Goal: Transaction & Acquisition: Purchase product/service

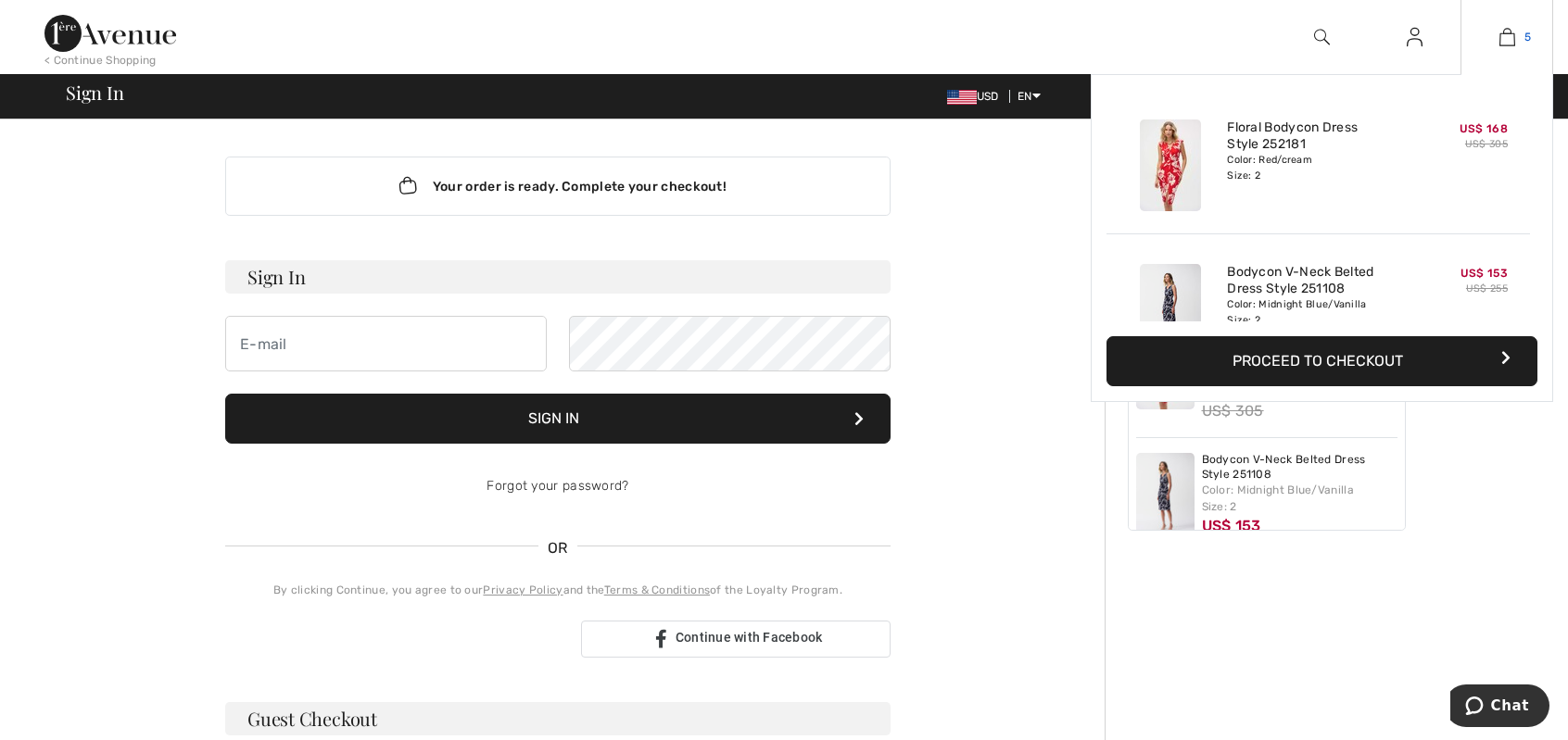
click at [1503, 32] on img at bounding box center [1507, 37] width 16 height 23
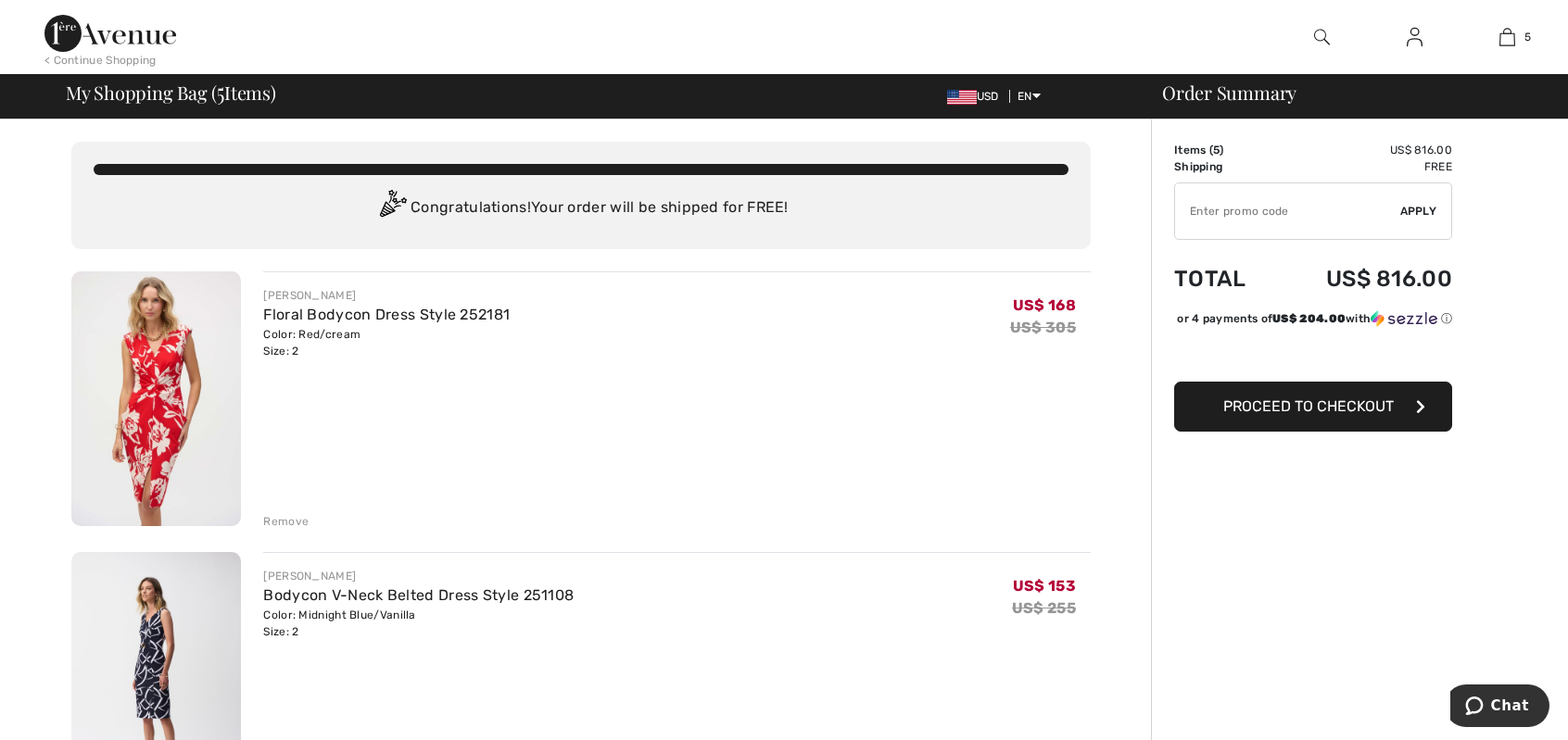
type input "NEW15"
type input "NEW10"
type input "FLASH15"
type input "FREEXPRESS"
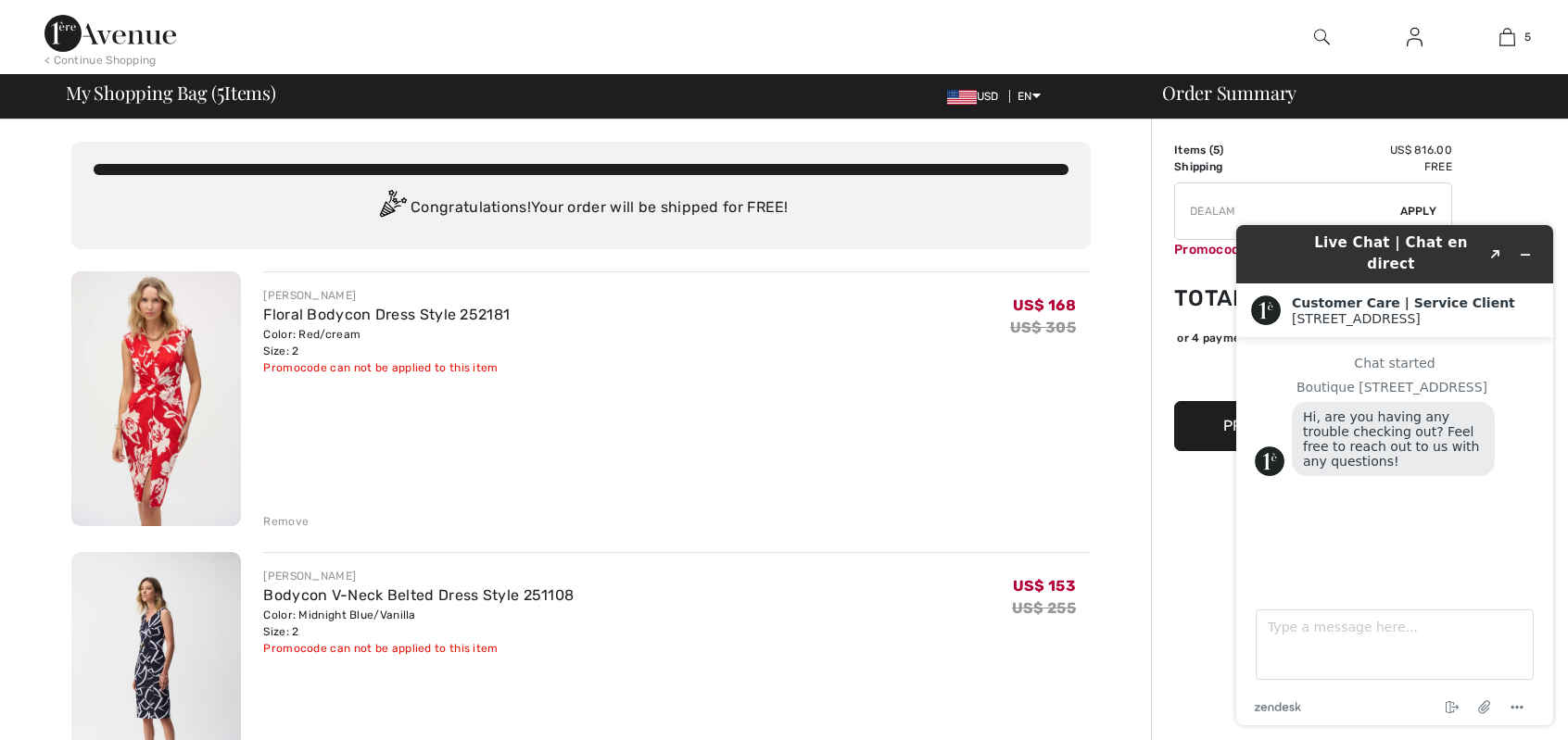
type input "FREEDENIMBAG"
type input "MAMA"
type input "FREEPANT"
type input "FREEGIFT"
type input "NEW15"
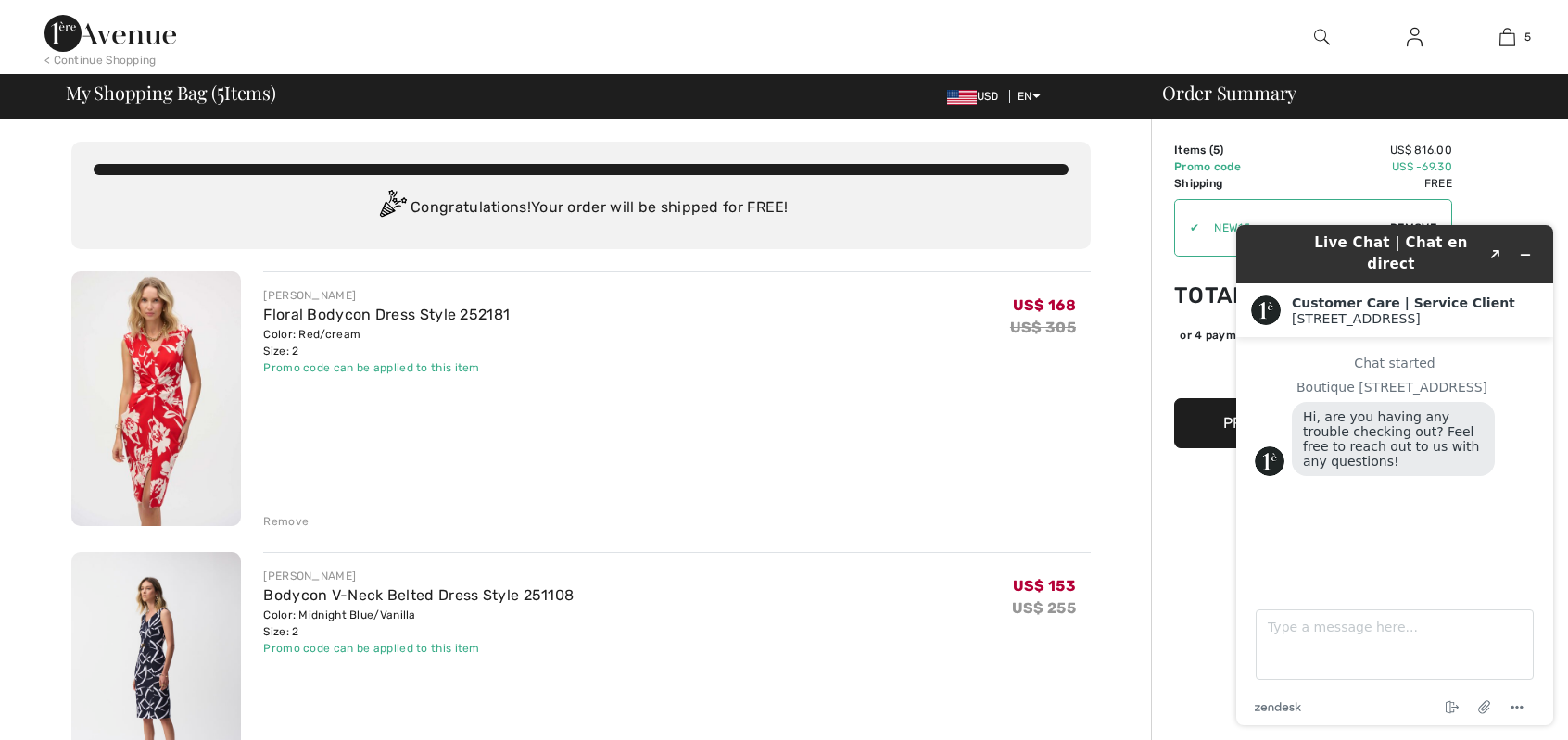
click at [1412, 428] on span "Hi, are you having any trouble checking out? Feel free to reach out to us with …" at bounding box center [1392, 439] width 180 height 59
drag, startPoint x: 1431, startPoint y: 527, endPoint x: 1399, endPoint y: 624, distance: 102.1
click at [1431, 528] on div "Chat started Boutique 1ère Avenue Hi, are you having any trouble checking out? …" at bounding box center [1394, 458] width 279 height 204
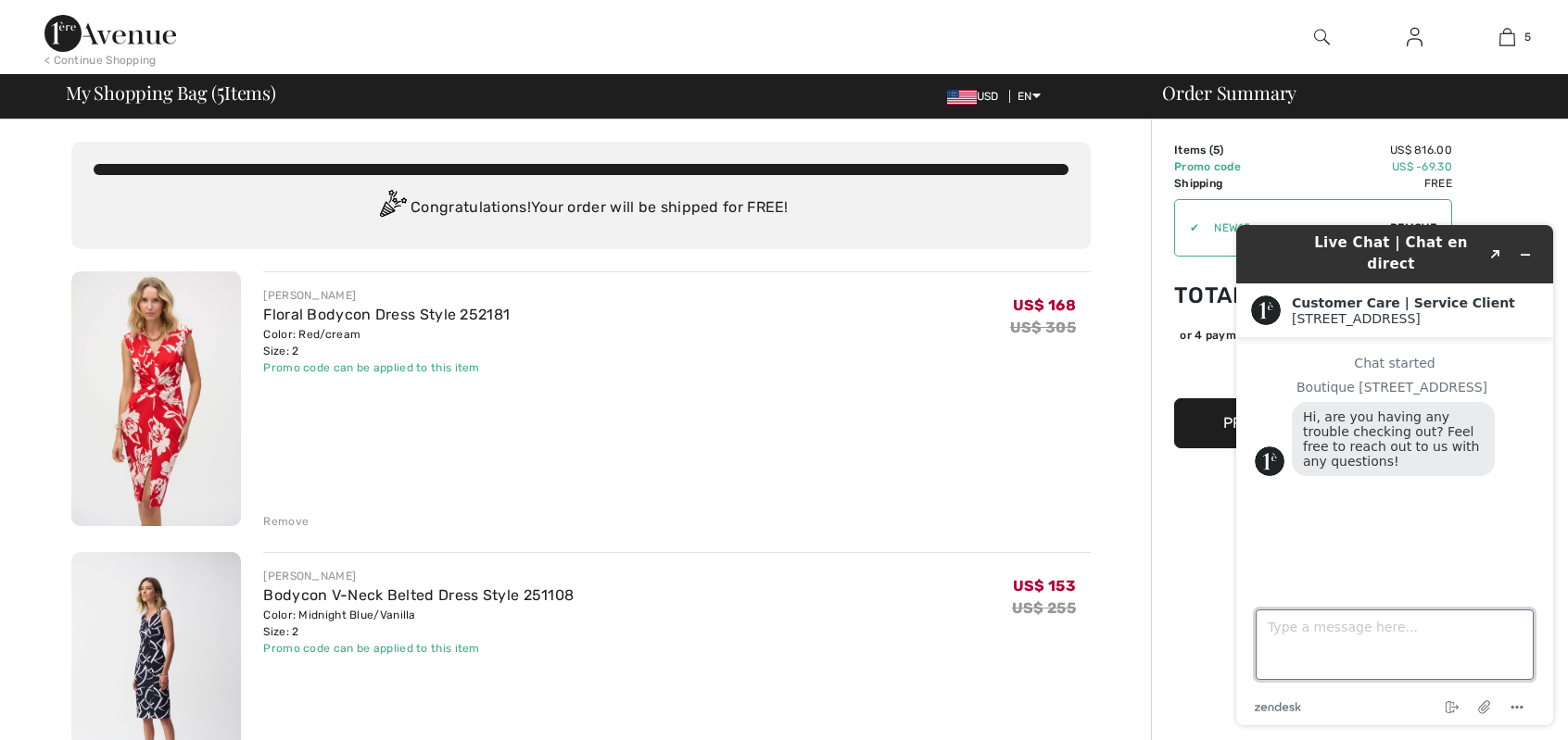
drag, startPoint x: 1384, startPoint y: 636, endPoint x: 1394, endPoint y: 617, distance: 21.5
click at [1386, 632] on textarea "Type a message here..." at bounding box center [1394, 645] width 278 height 71
click at [1527, 255] on icon "Minimize widget" at bounding box center [1526, 255] width 8 height 0
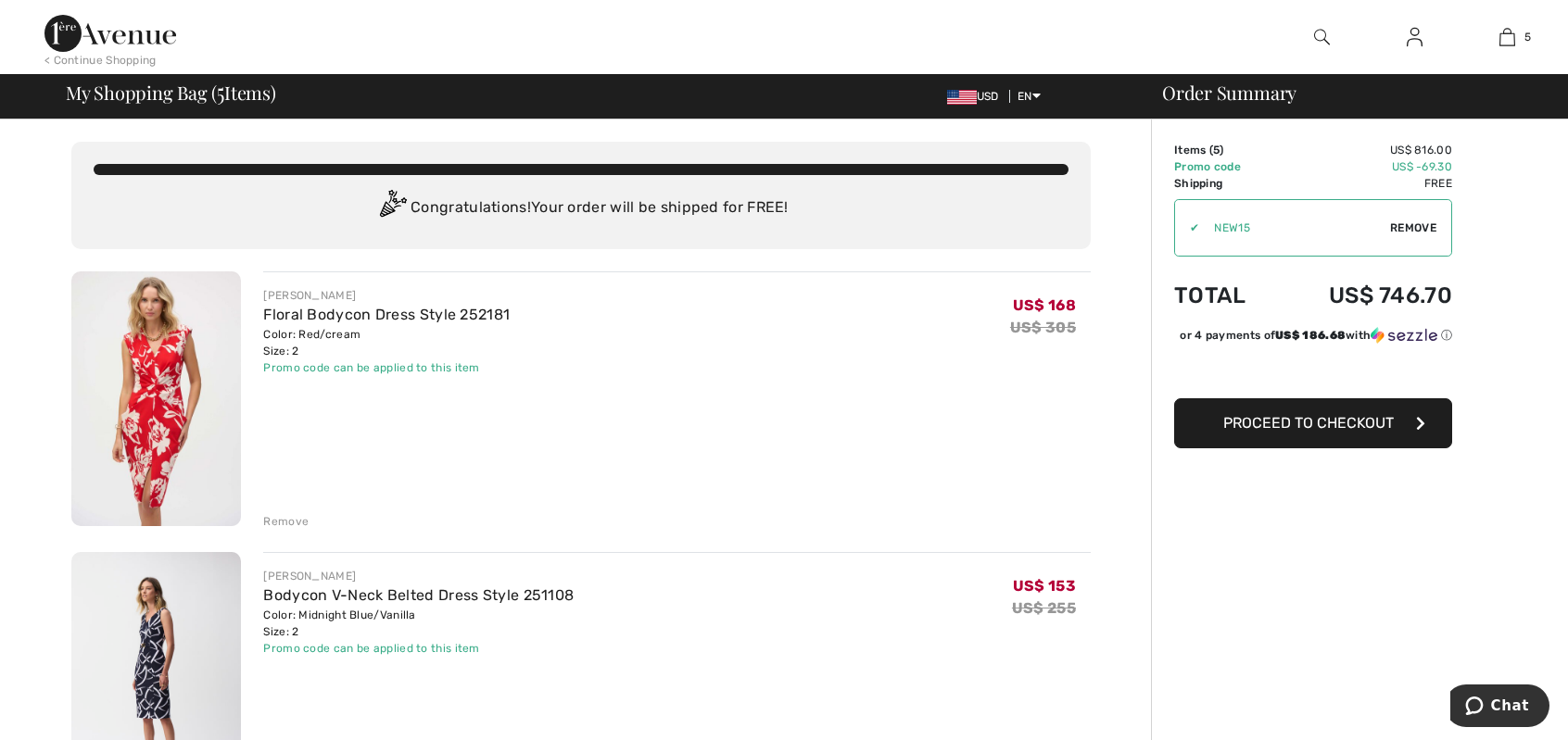
click at [1292, 431] on span "Proceed to Checkout" at bounding box center [1308, 423] width 171 height 18
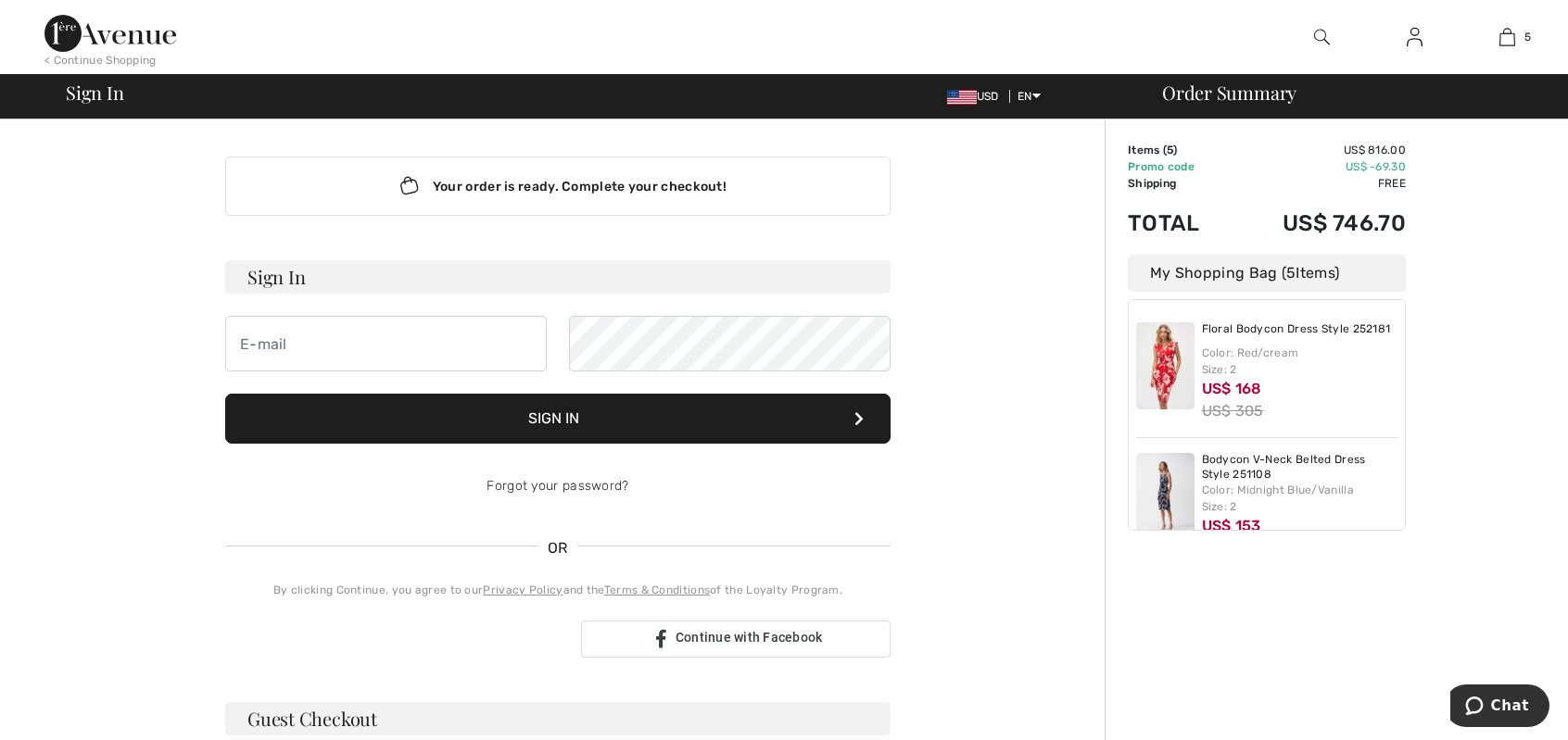
click at [532, 346] on span at bounding box center [536, 344] width 15 height 15
type input "[EMAIL_ADDRESS][DOMAIN_NAME]"
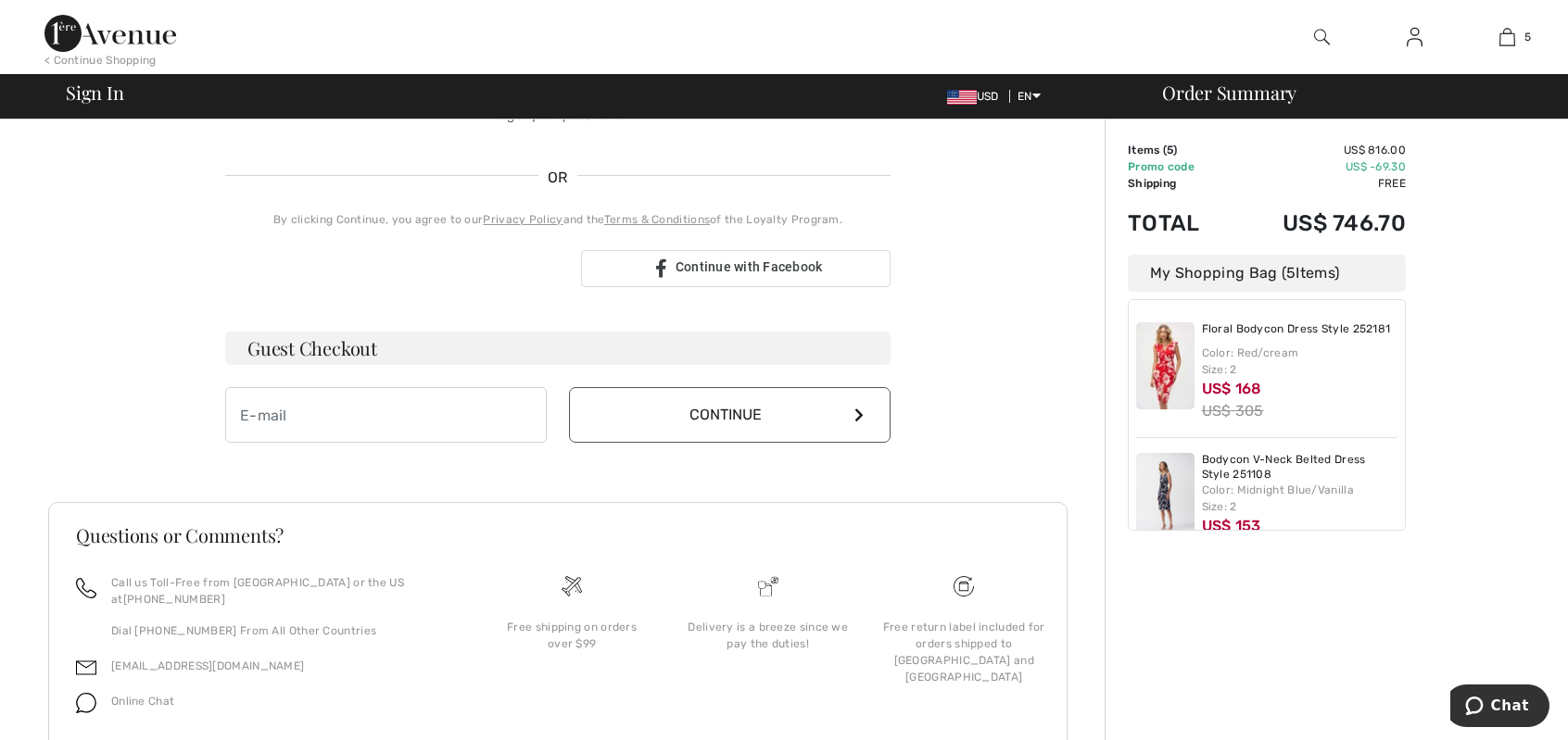
scroll to position [185, 0]
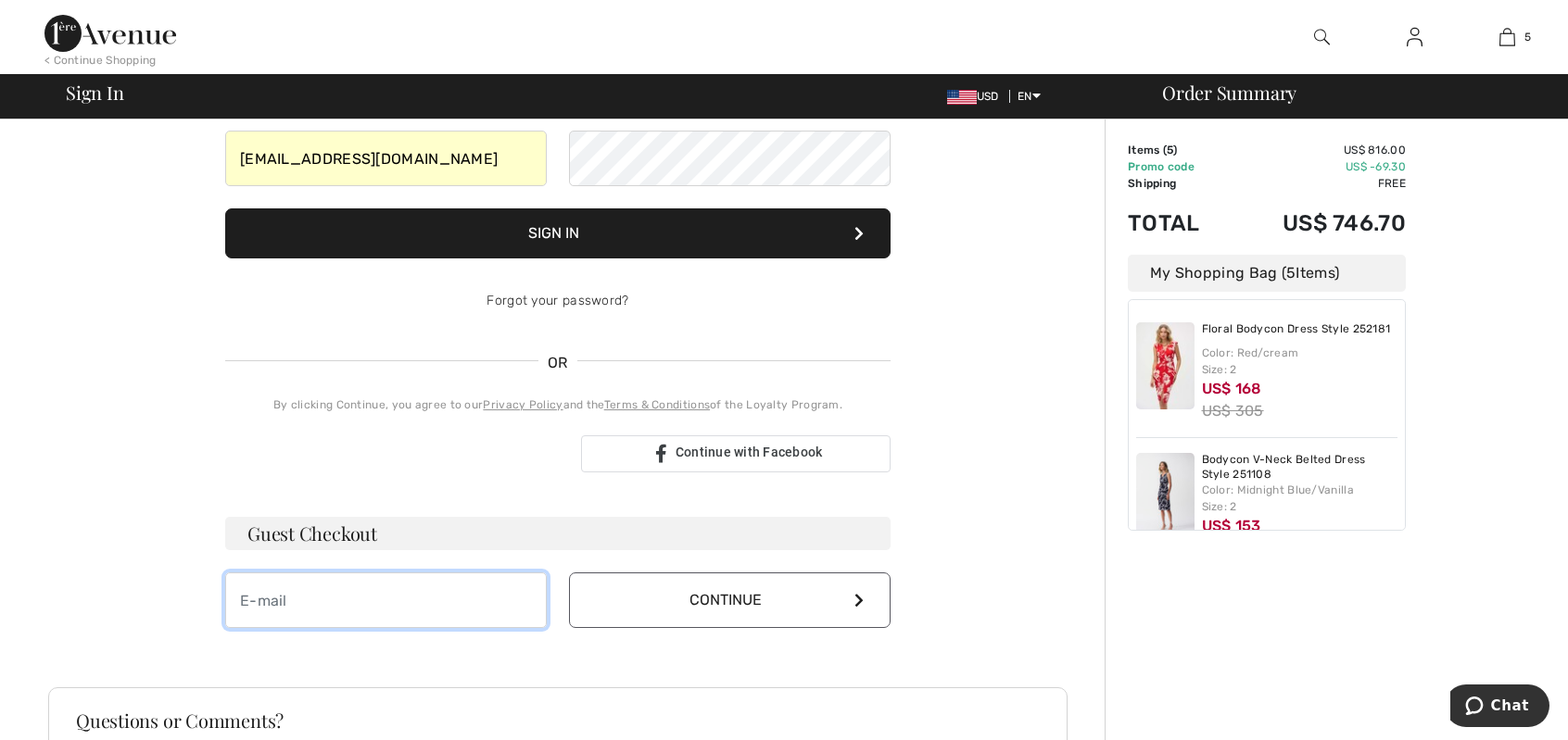
click at [538, 608] on input "email" at bounding box center [386, 600] width 322 height 56
type input "[EMAIL_ADDRESS][DOMAIN_NAME]"
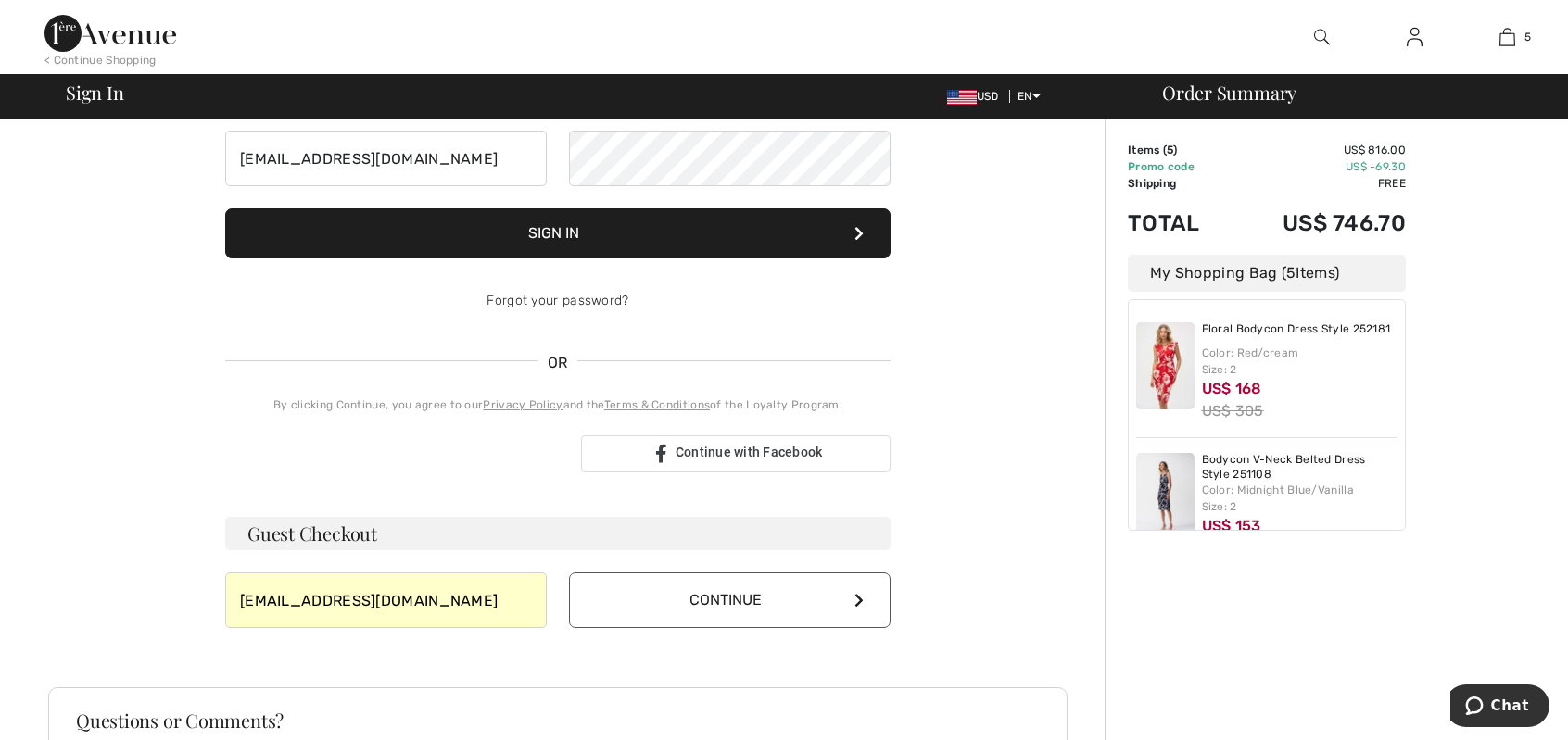
click at [854, 596] on icon at bounding box center [859, 600] width 9 height 15
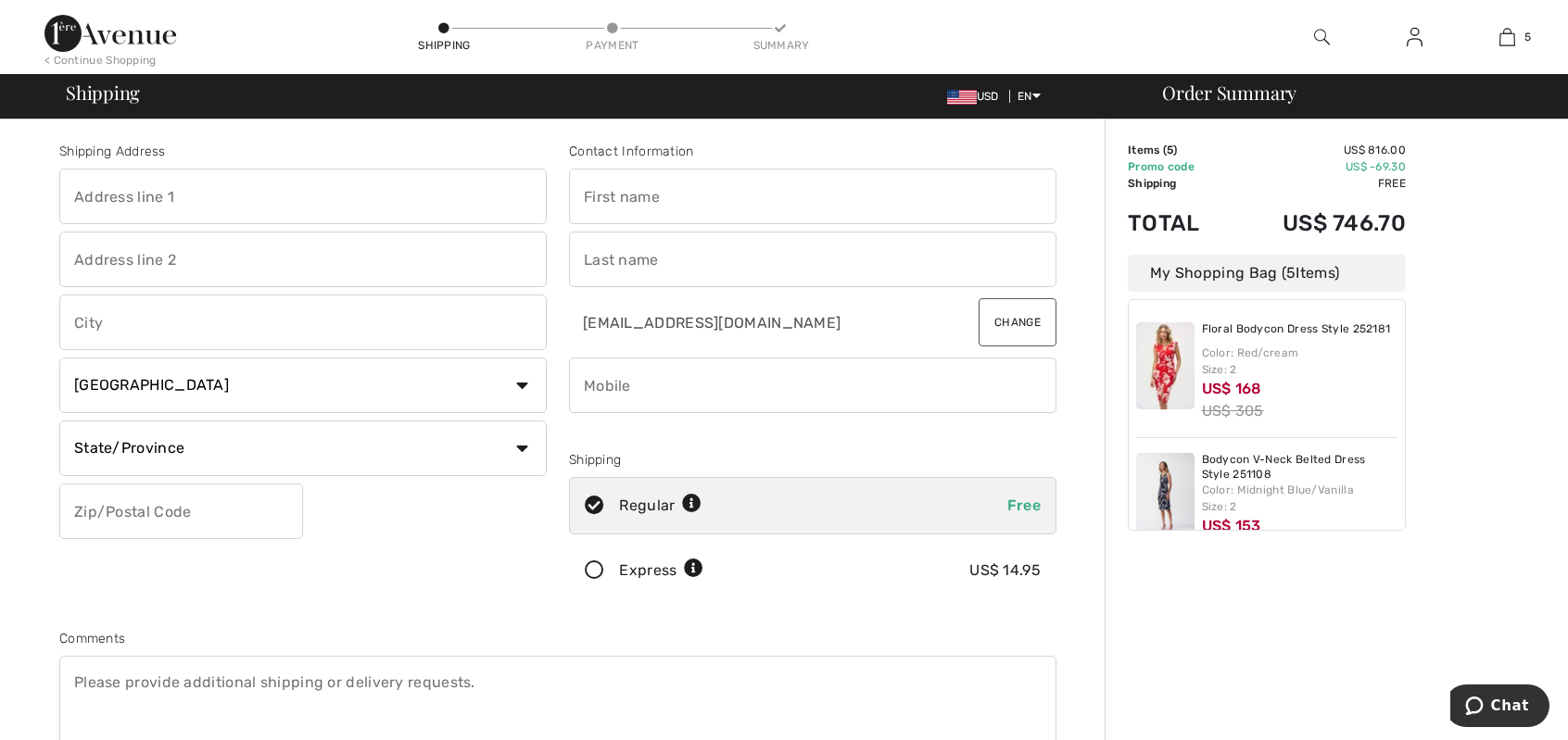
click at [531, 193] on span at bounding box center [536, 196] width 15 height 15
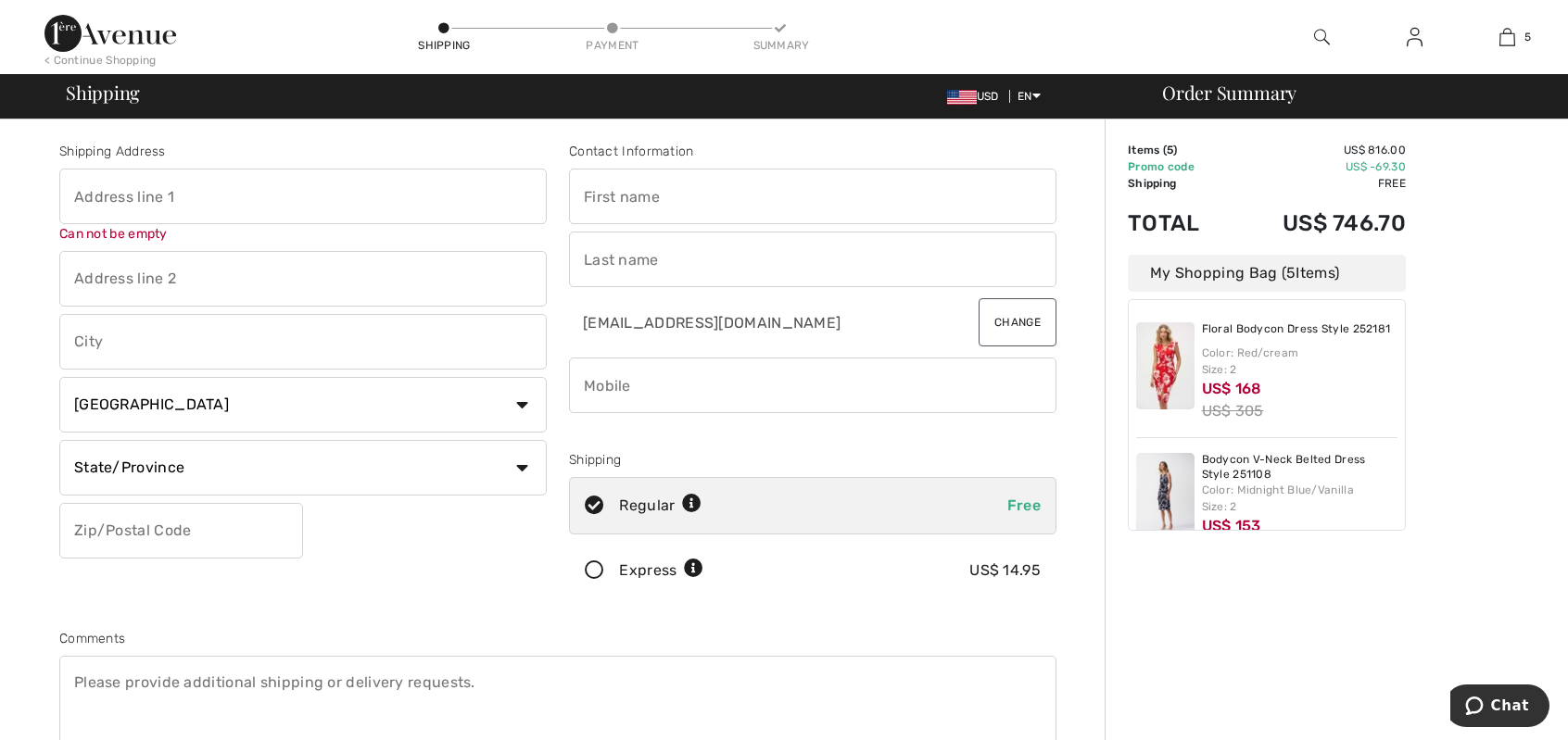
type input "[STREET_ADDRESS]"
type input "[GEOGRAPHIC_DATA]"
select select "US"
type input "57108"
type input "[PERSON_NAME]"
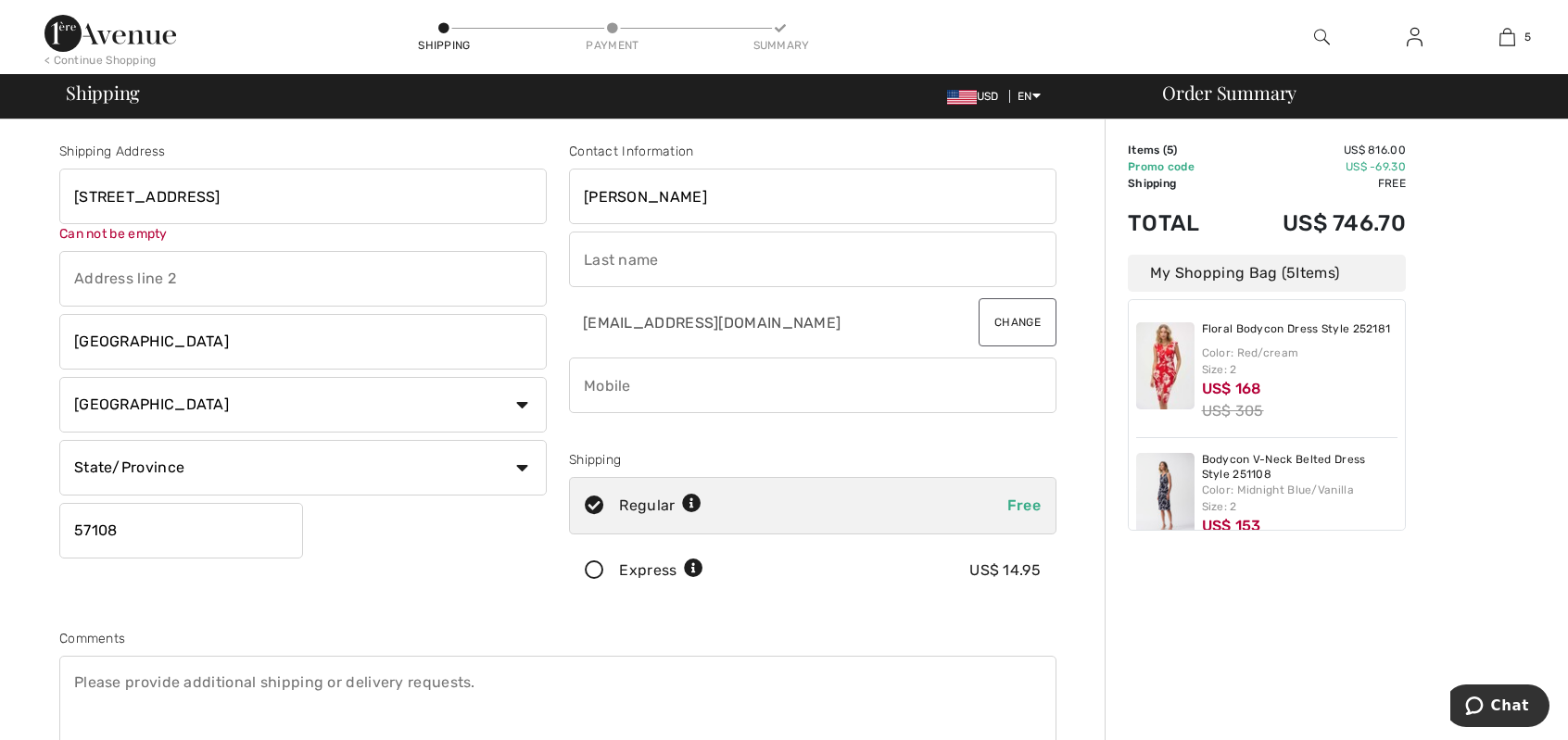
type input "Rola"
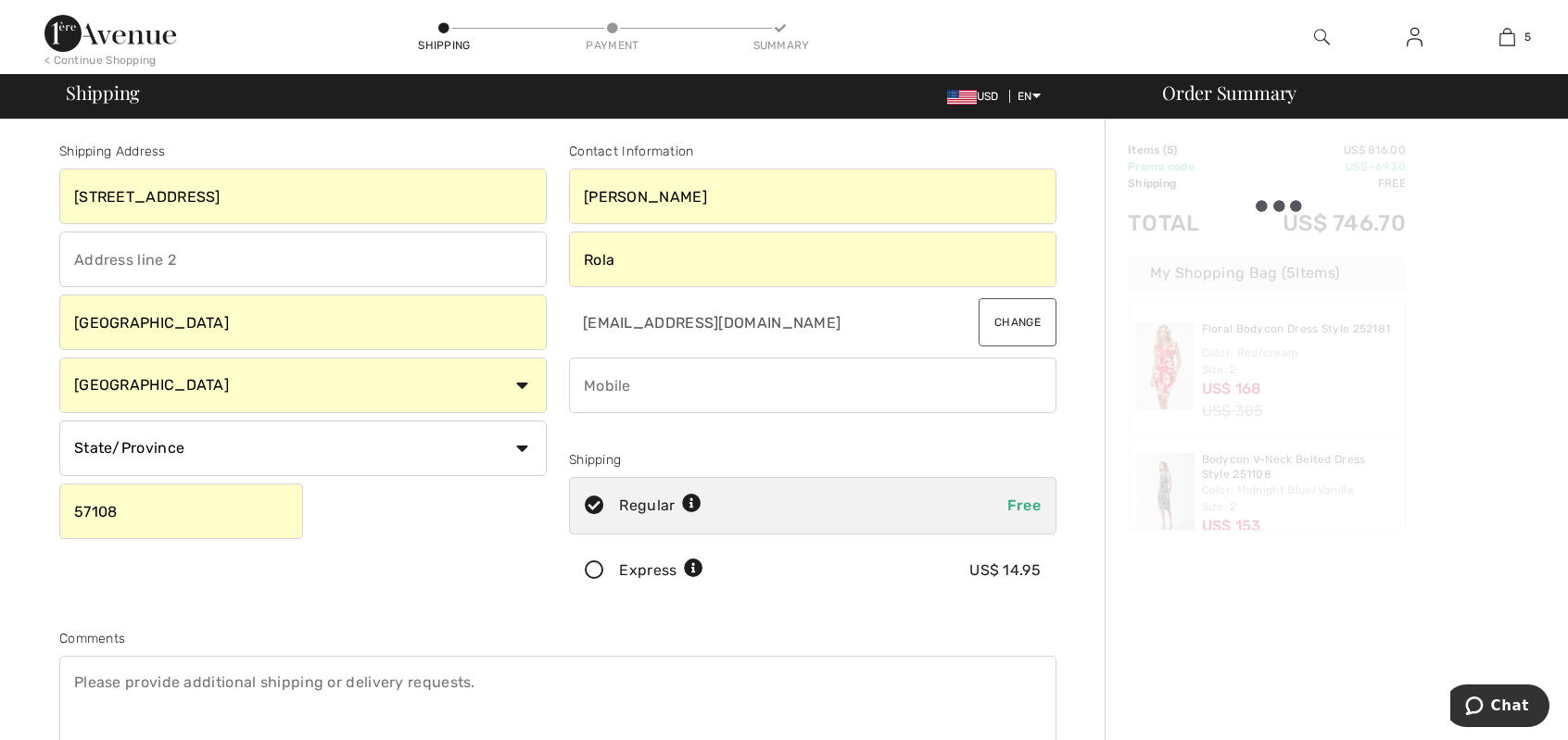
type input "6053661653"
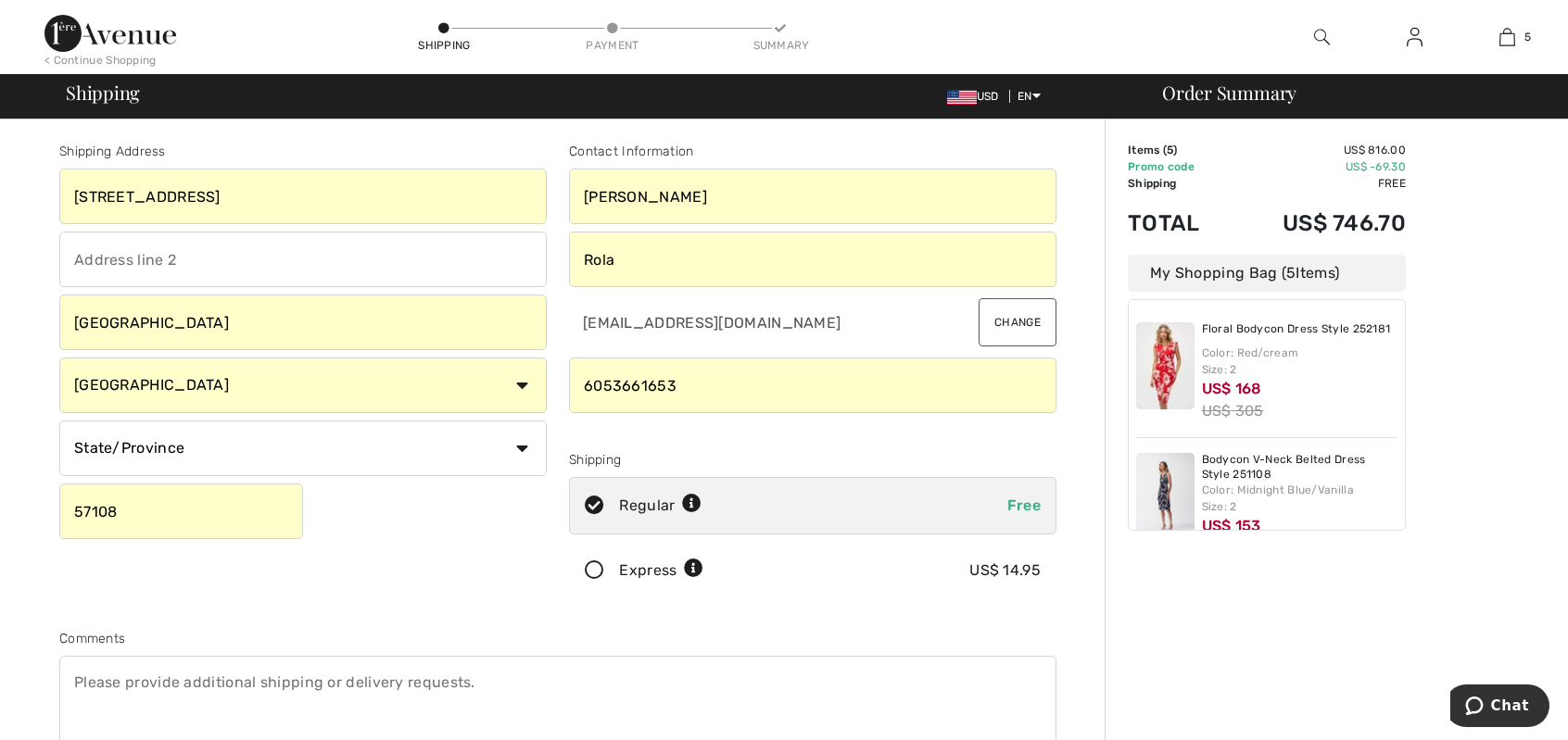
click at [516, 446] on select "State/Province [US_STATE] [US_STATE] [US_STATE] [US_STATE] [US_STATE] [US_STATE…" at bounding box center [303, 448] width 487 height 56
select select "SD"
click at [59, 421] on select "State/Province [US_STATE] [US_STATE] [US_STATE] [US_STATE] [US_STATE] [US_STATE…" at bounding box center [303, 448] width 487 height 56
drag, startPoint x: 623, startPoint y: 192, endPoint x: 500, endPoint y: 177, distance: 123.9
click at [500, 177] on div "Shipping Address 601 E. Meadowlark Trail Sioux Falls Country Canada United Stat…" at bounding box center [558, 498] width 1020 height 802
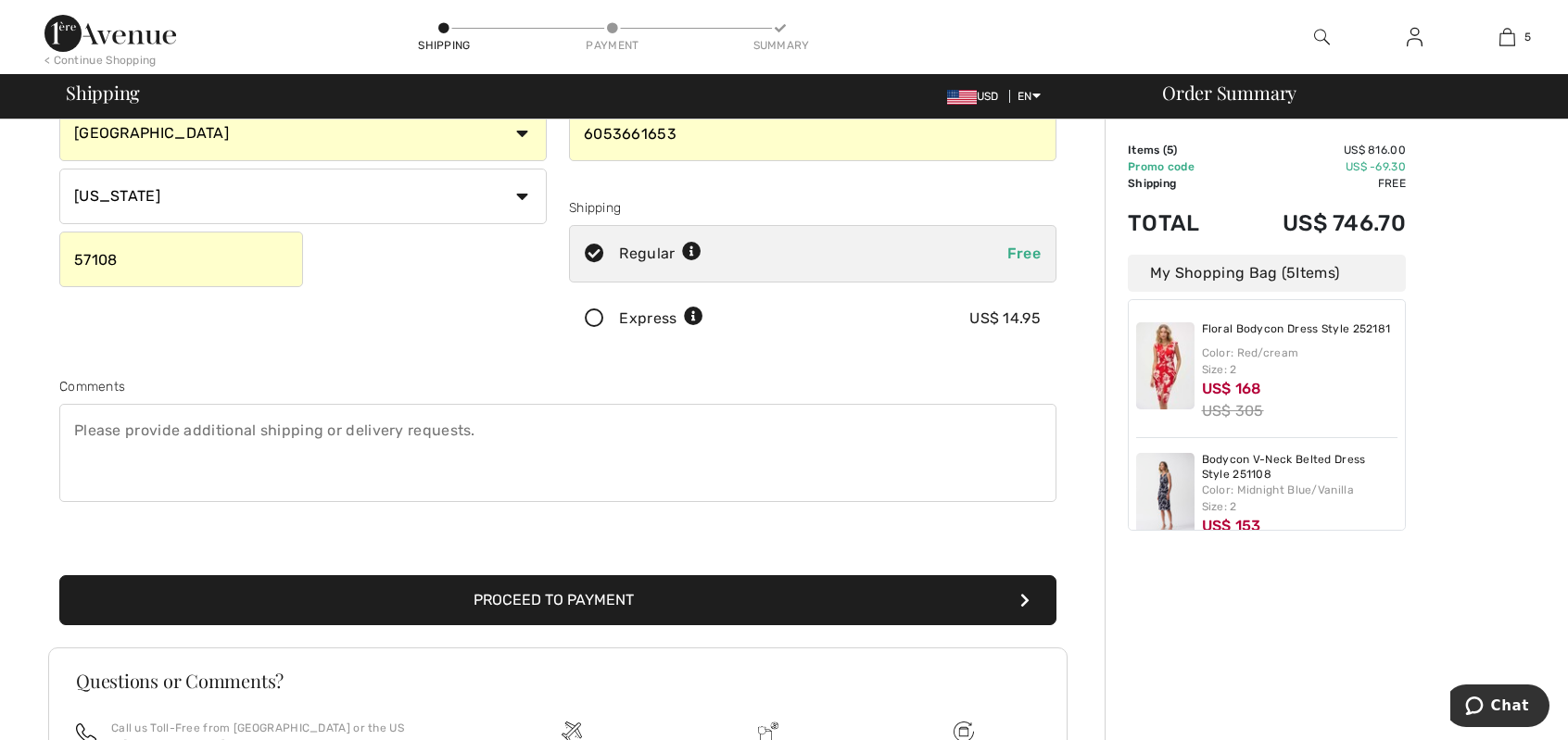
scroll to position [278, 0]
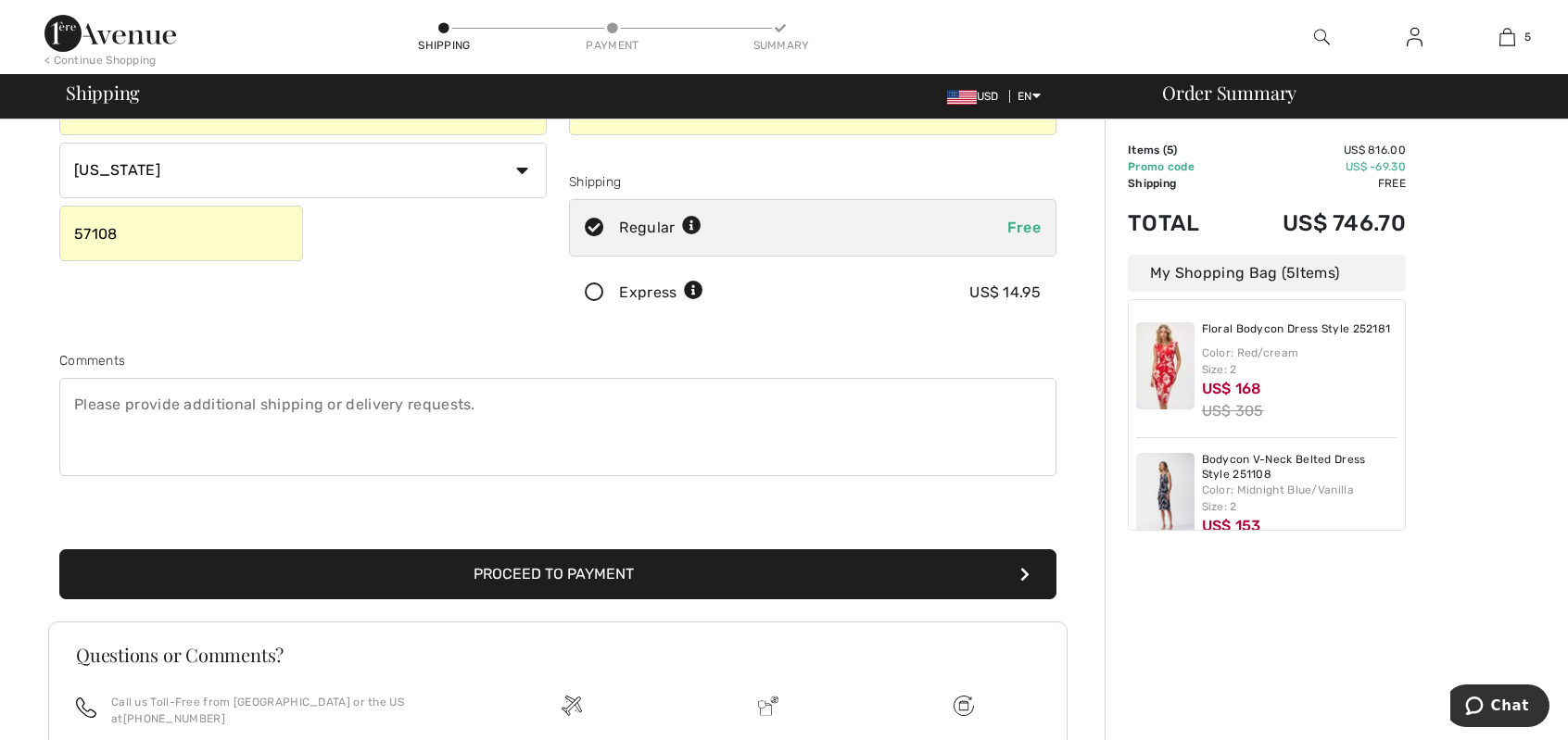
type input "Anlee"
click at [779, 572] on button "Proceed to Payment" at bounding box center [558, 574] width 997 height 50
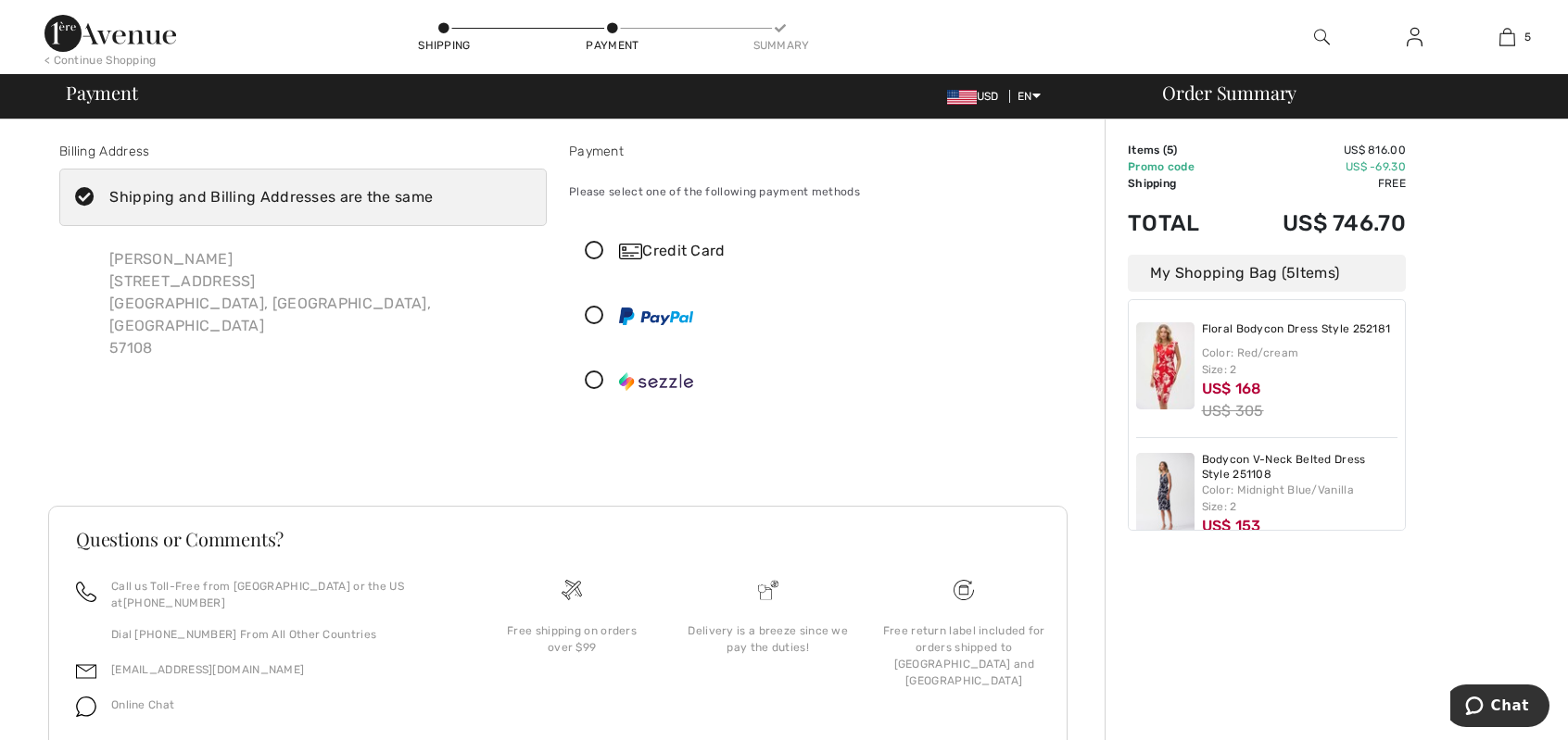
click at [591, 244] on icon at bounding box center [595, 251] width 49 height 20
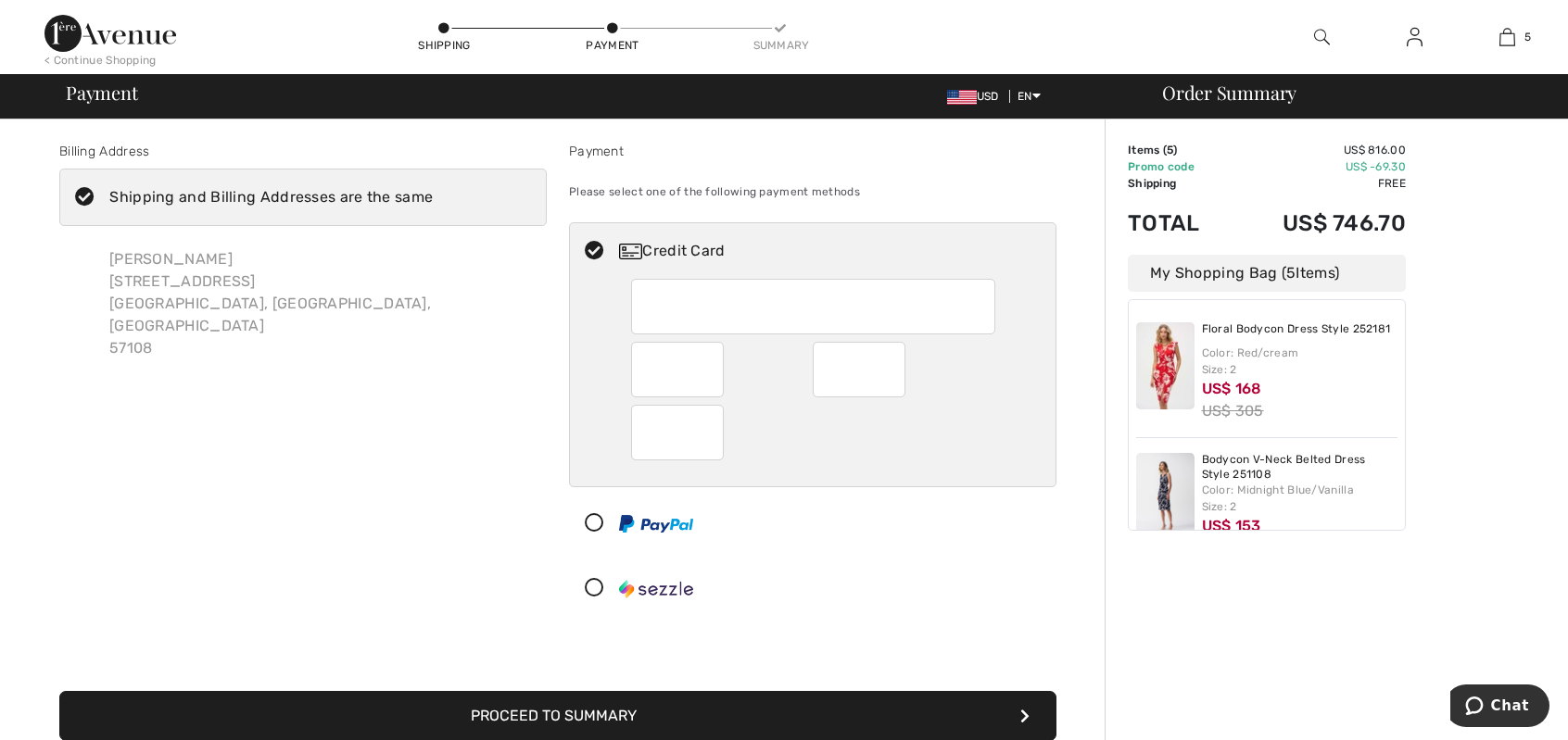
click at [796, 417] on div at bounding box center [813, 432] width 364 height 56
click at [1029, 327] on div at bounding box center [813, 382] width 485 height 208
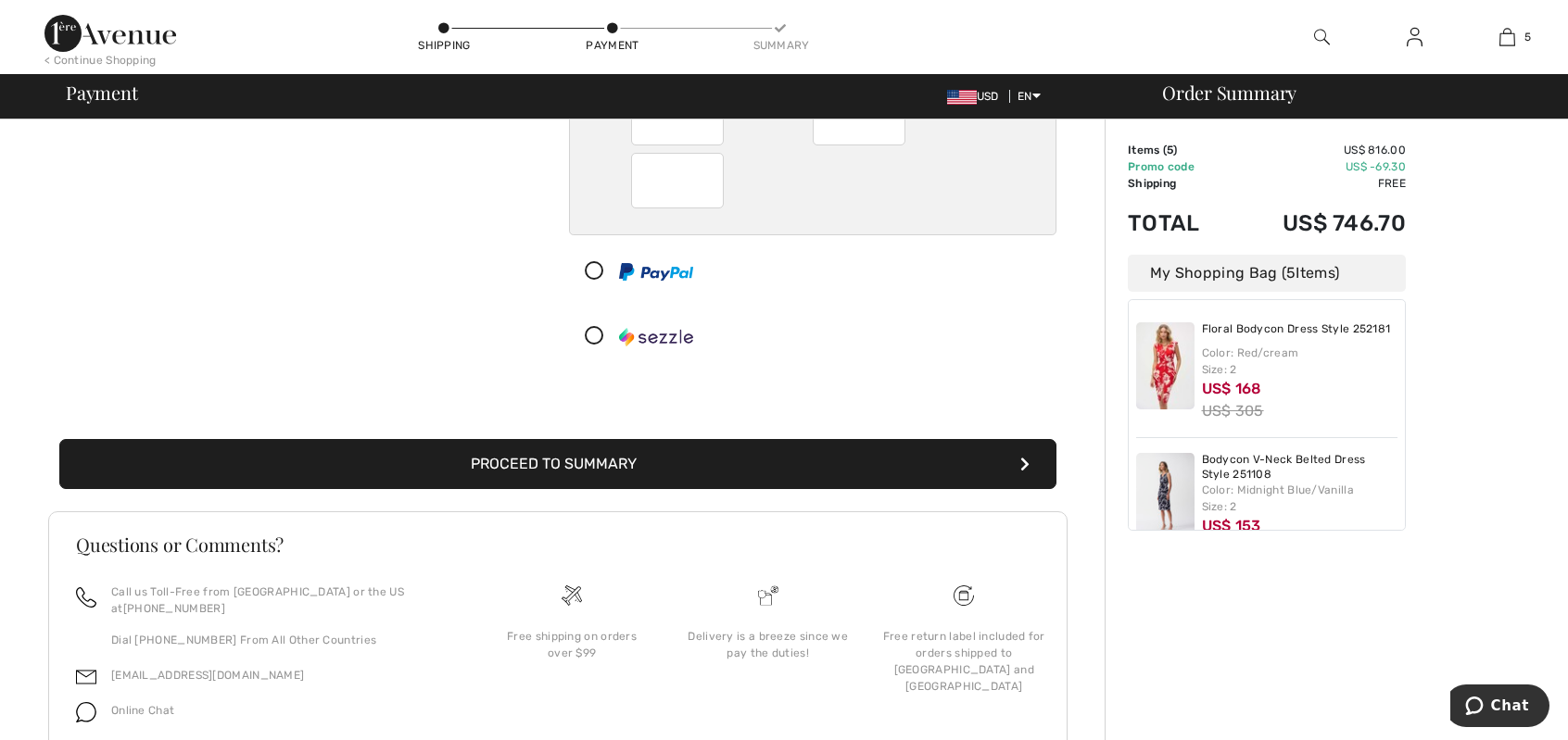
scroll to position [312, 0]
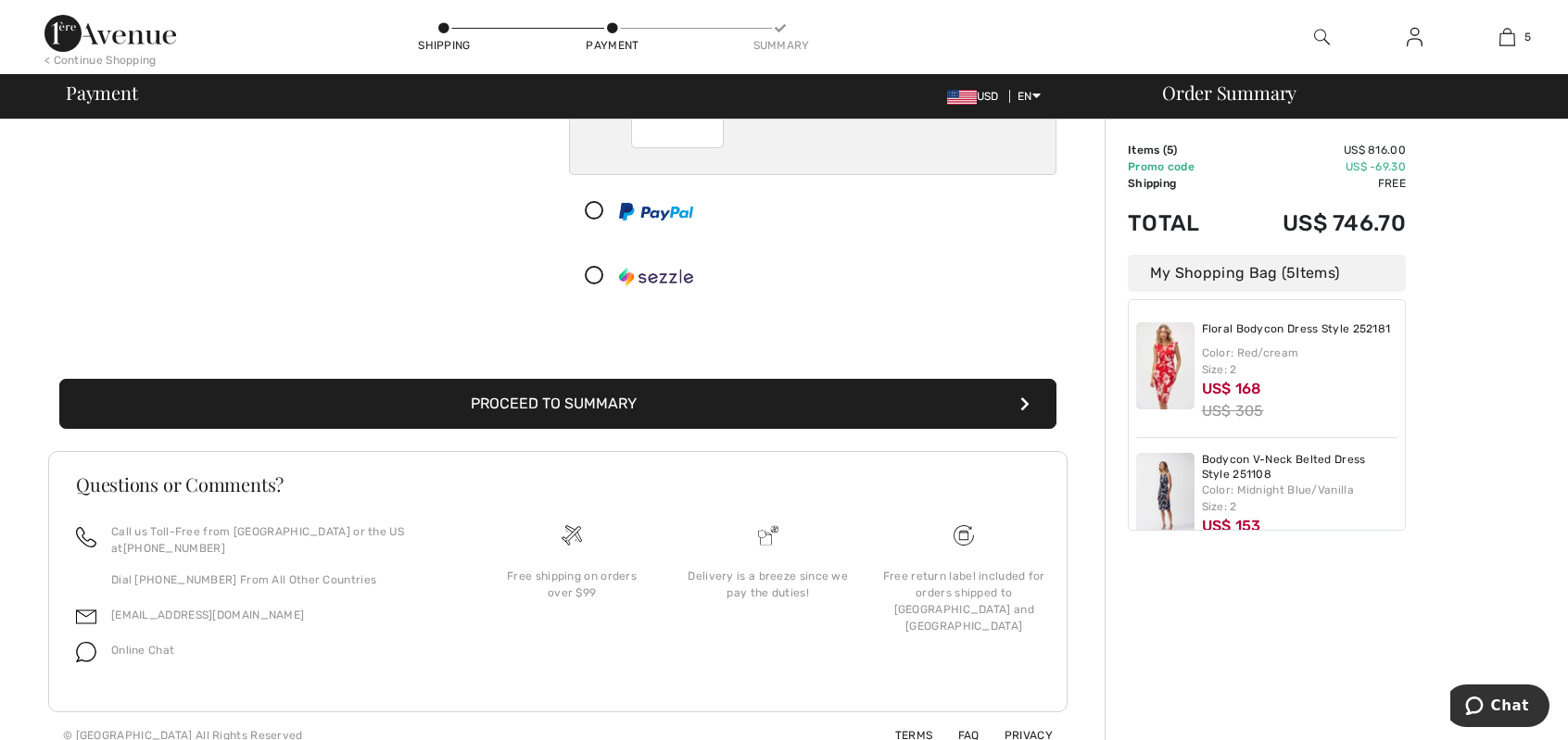
click at [632, 407] on button "Proceed to Summary" at bounding box center [558, 403] width 997 height 50
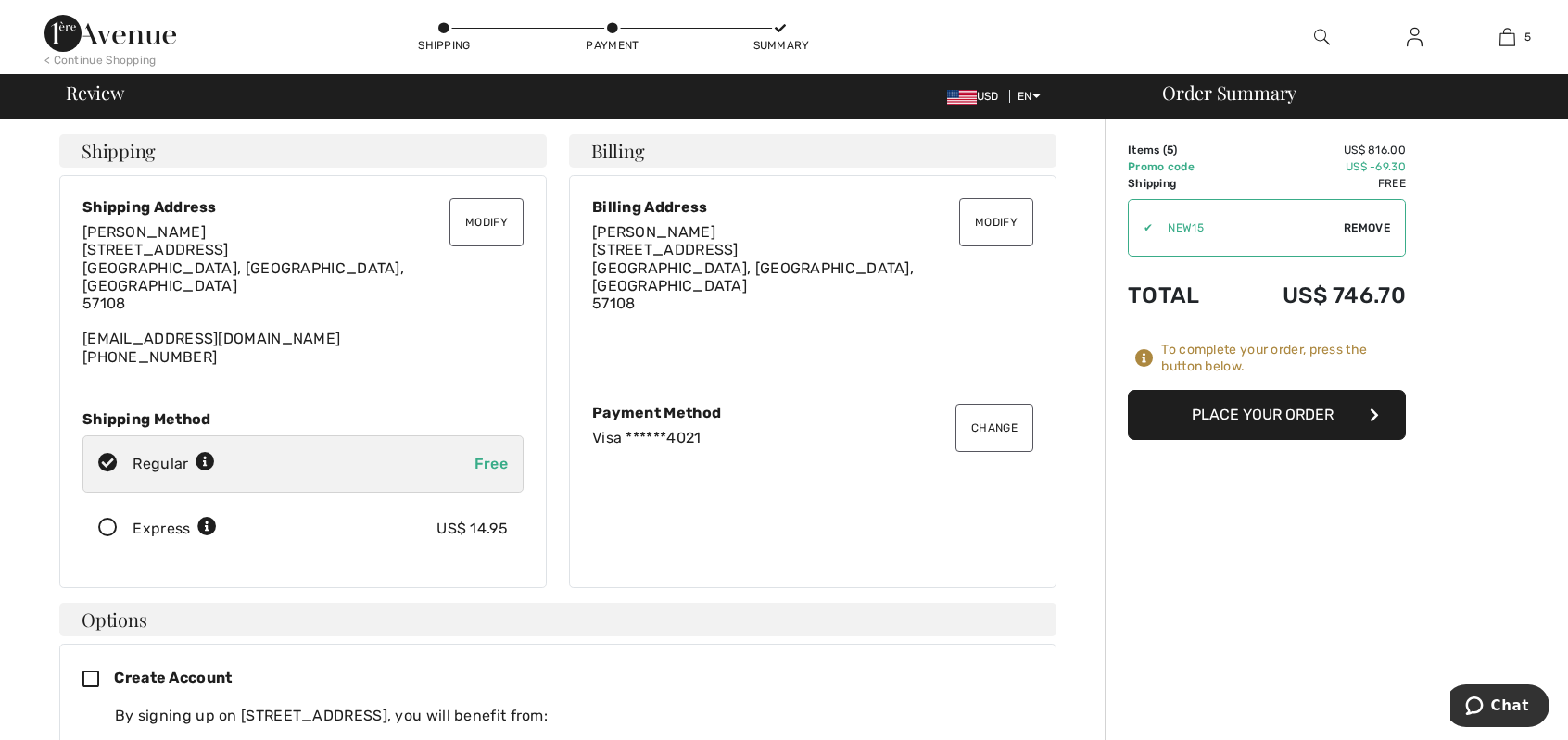
click at [1240, 418] on button "Place Your Order" at bounding box center [1267, 414] width 278 height 50
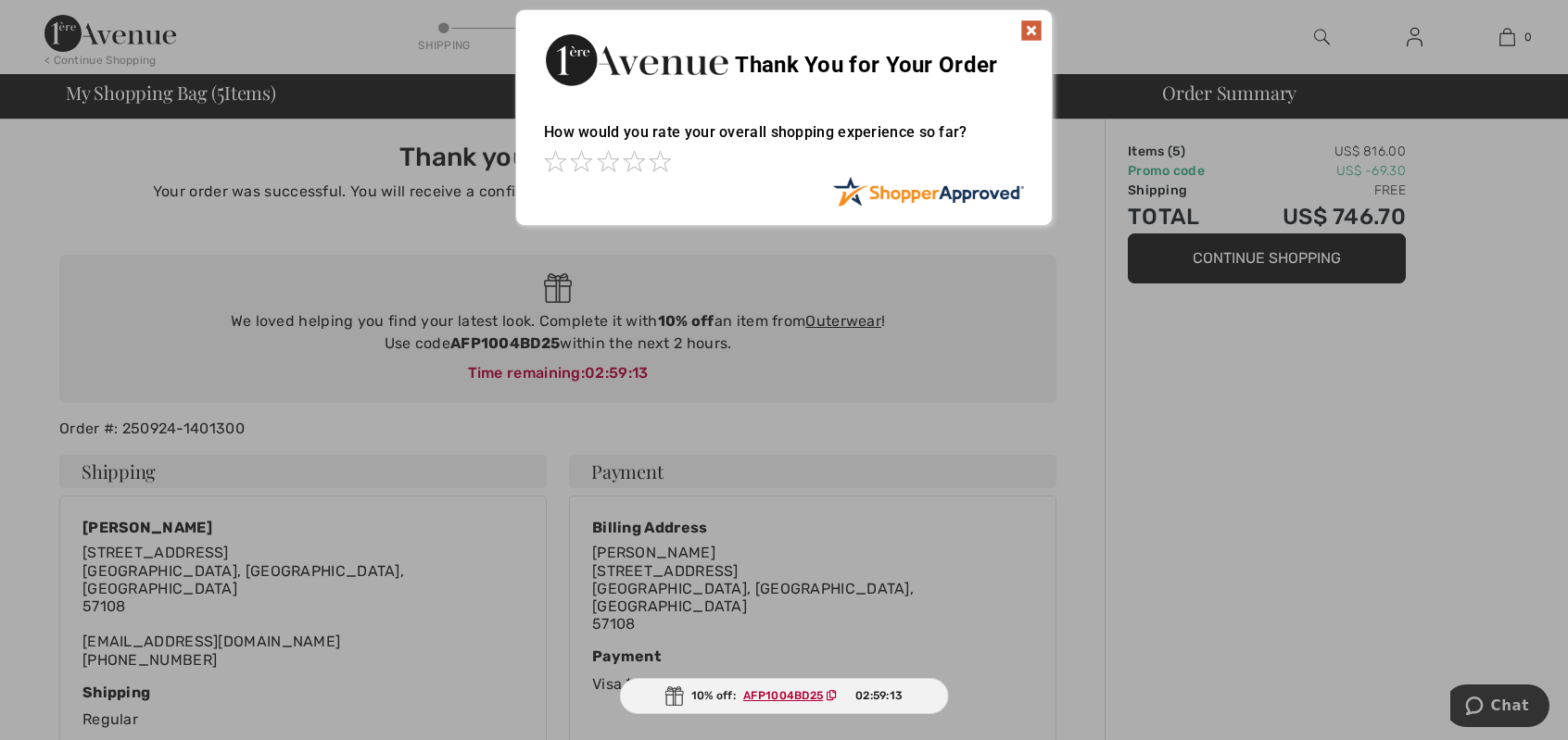
drag, startPoint x: 661, startPoint y: 161, endPoint x: 681, endPoint y: 151, distance: 22.4
click at [663, 160] on span at bounding box center [660, 161] width 23 height 23
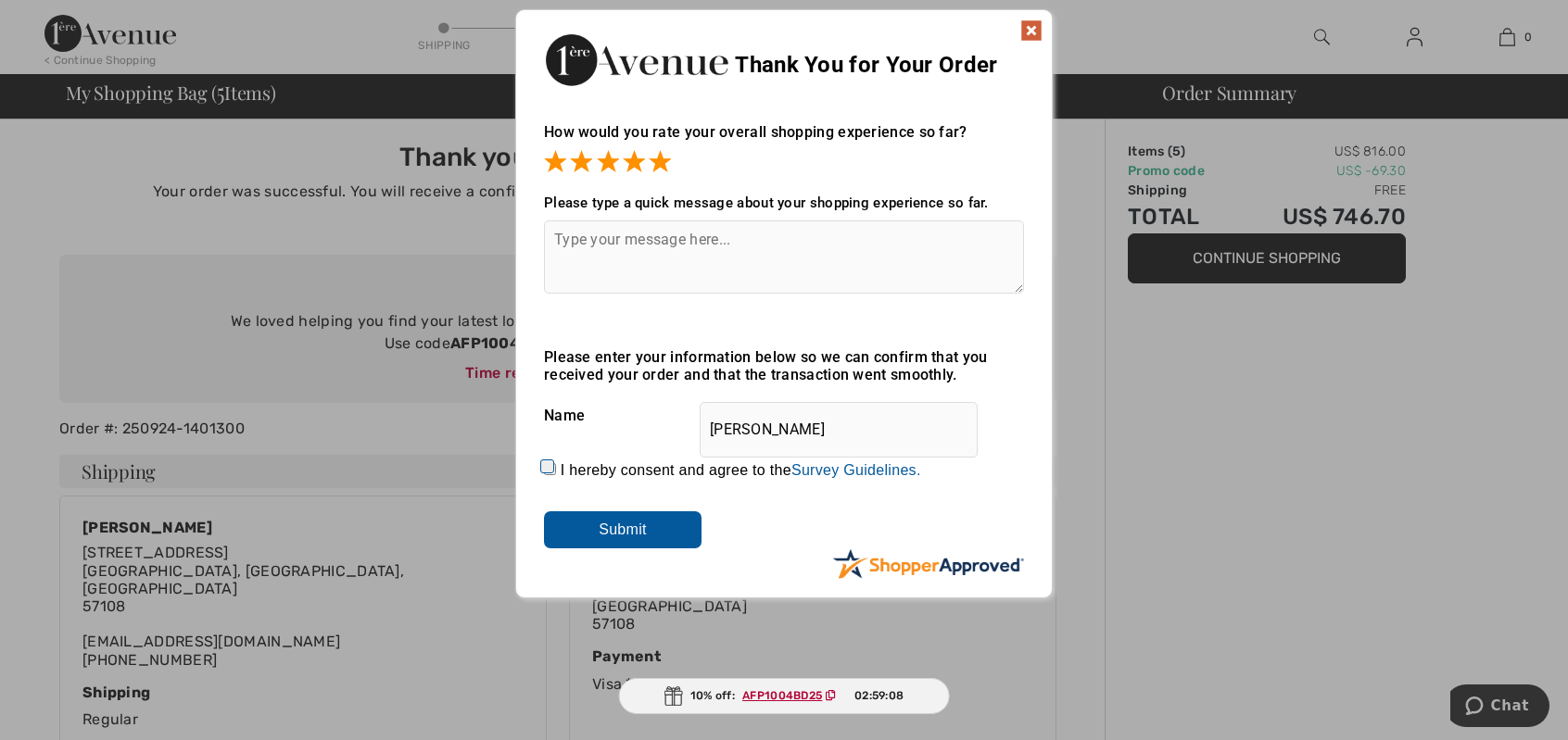
click at [1034, 28] on img at bounding box center [1032, 31] width 23 height 23
